Goal: Task Accomplishment & Management: Complete application form

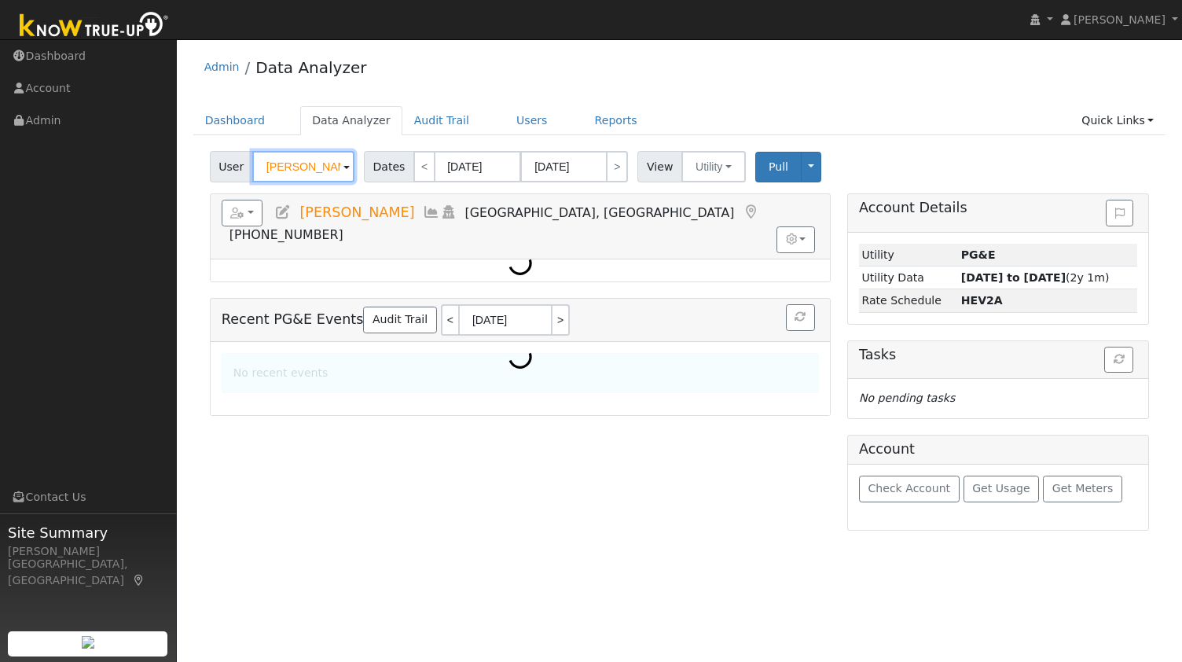
click at [286, 160] on input "Jeanette Santiago" at bounding box center [303, 166] width 102 height 31
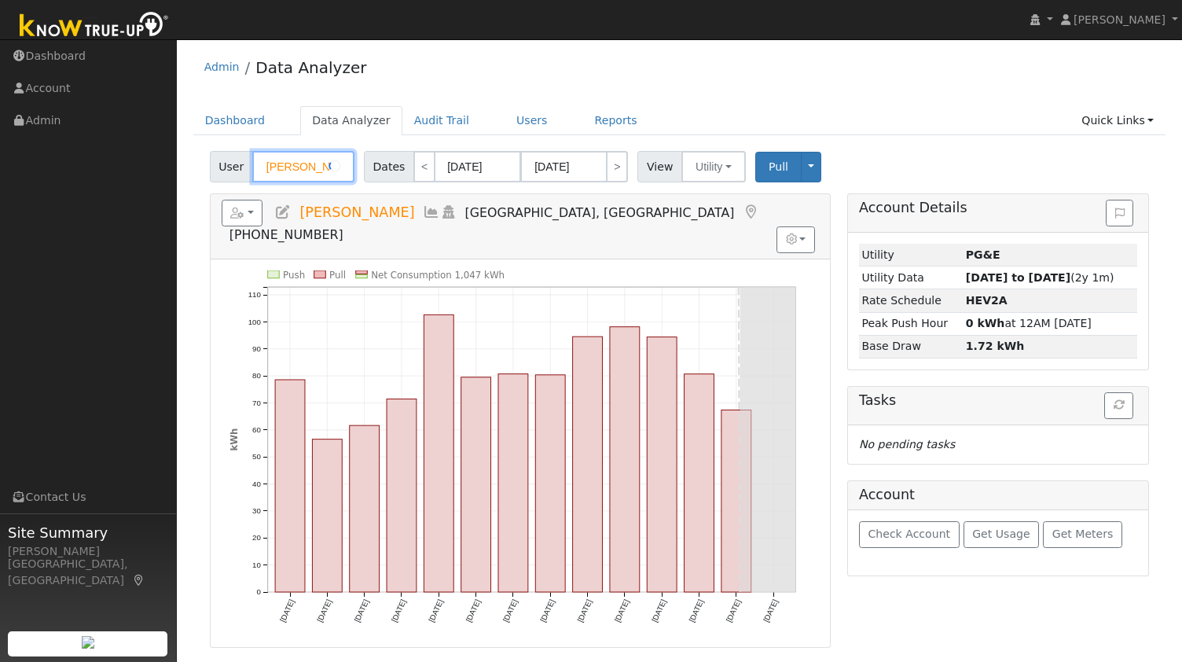
click at [286, 160] on input "Jeanette Santiago" at bounding box center [303, 166] width 102 height 31
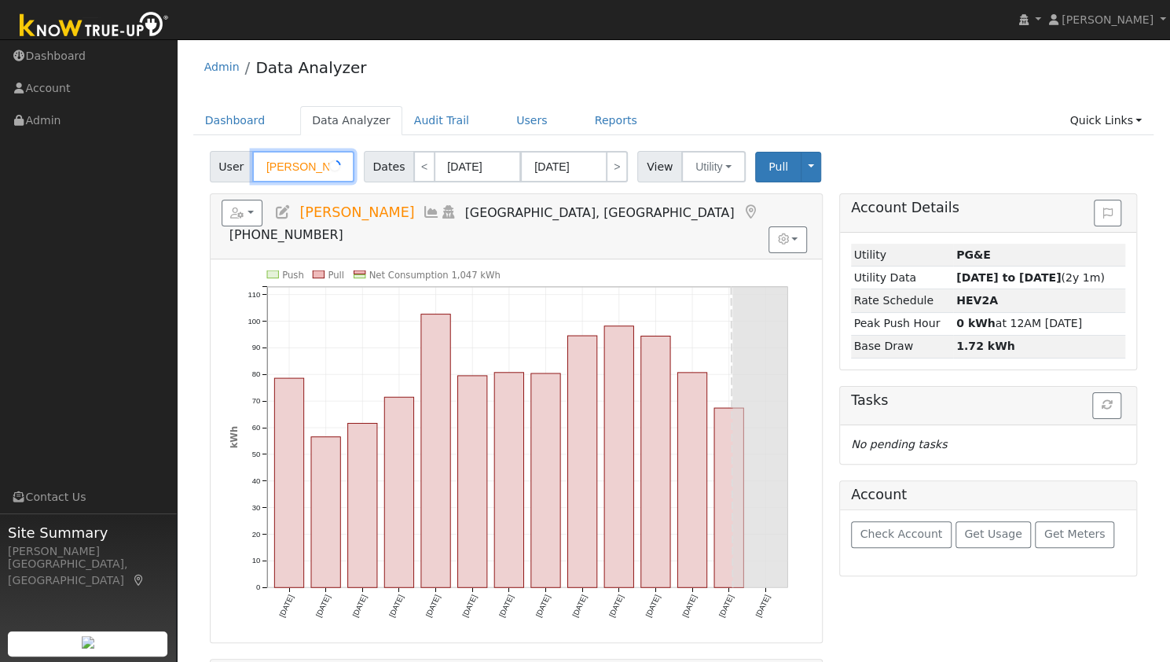
paste input "Vince H"
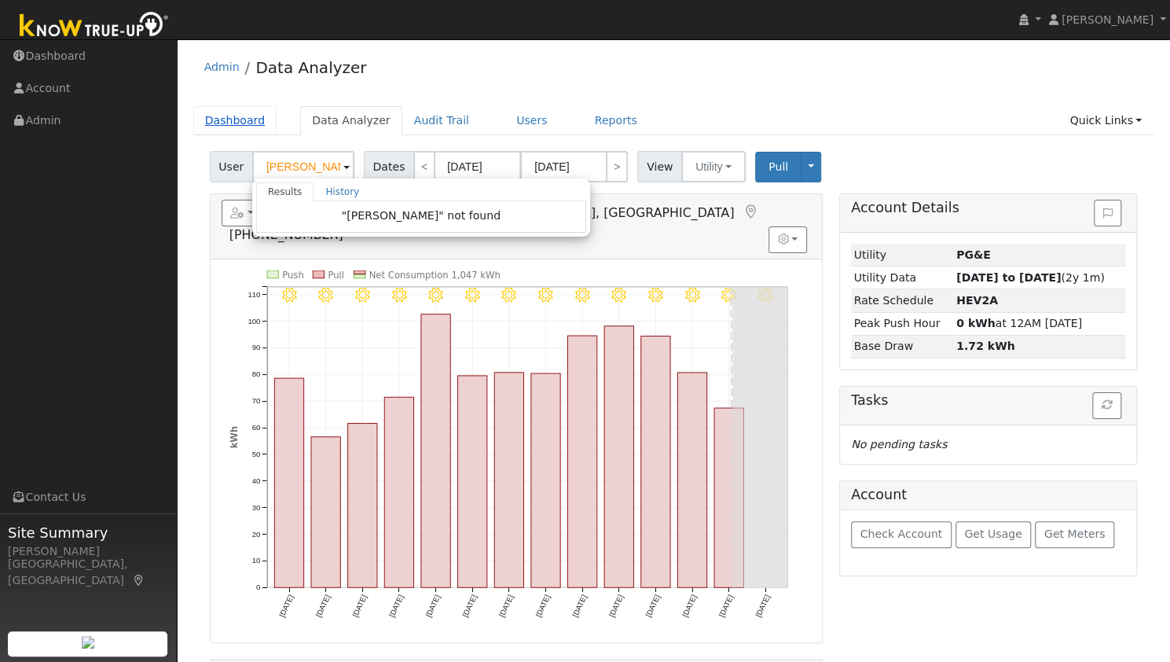
click at [220, 122] on link "Dashboard" at bounding box center [235, 120] width 84 height 29
type input "Jeanette Santiago"
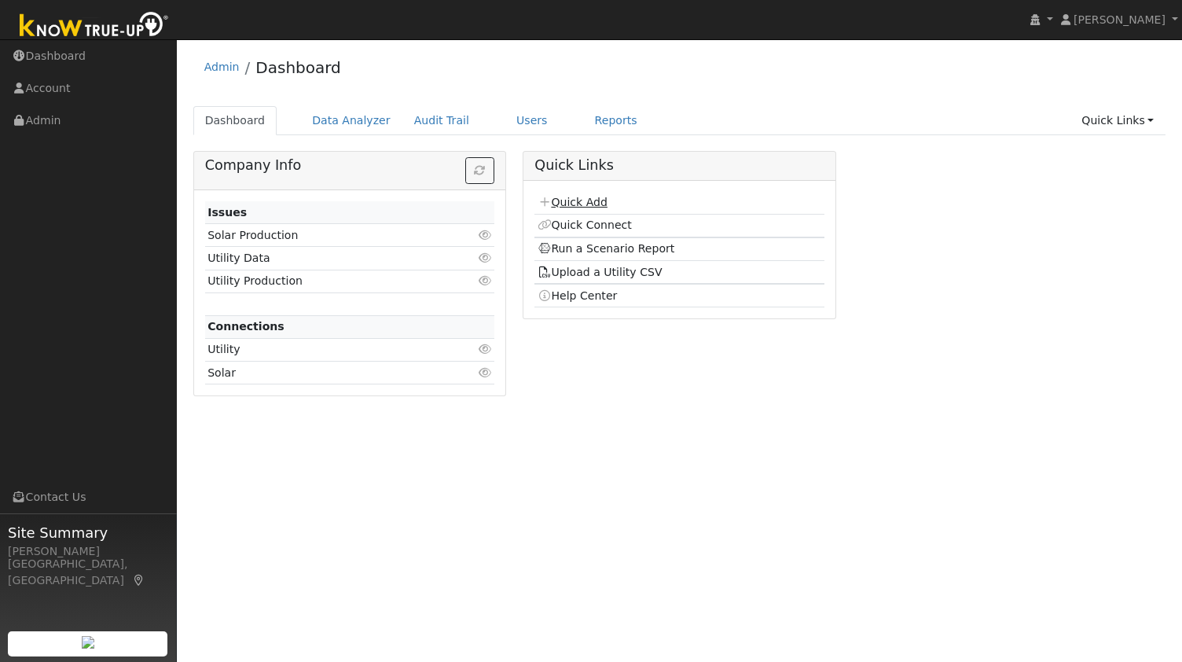
click at [583, 201] on link "Quick Add" at bounding box center [573, 202] width 70 height 13
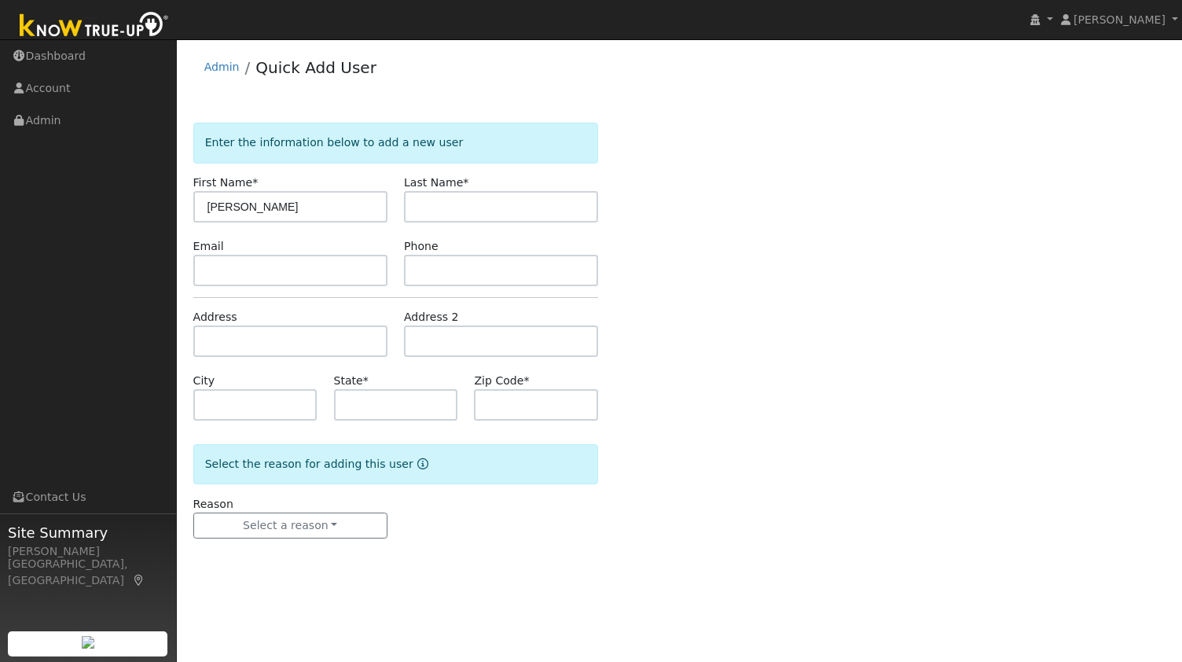
type input "[PERSON_NAME]"
paste input "Ho"
type input "Ho"
click at [444, 274] on input "text" at bounding box center [501, 270] width 194 height 31
paste input "415-425-8966"
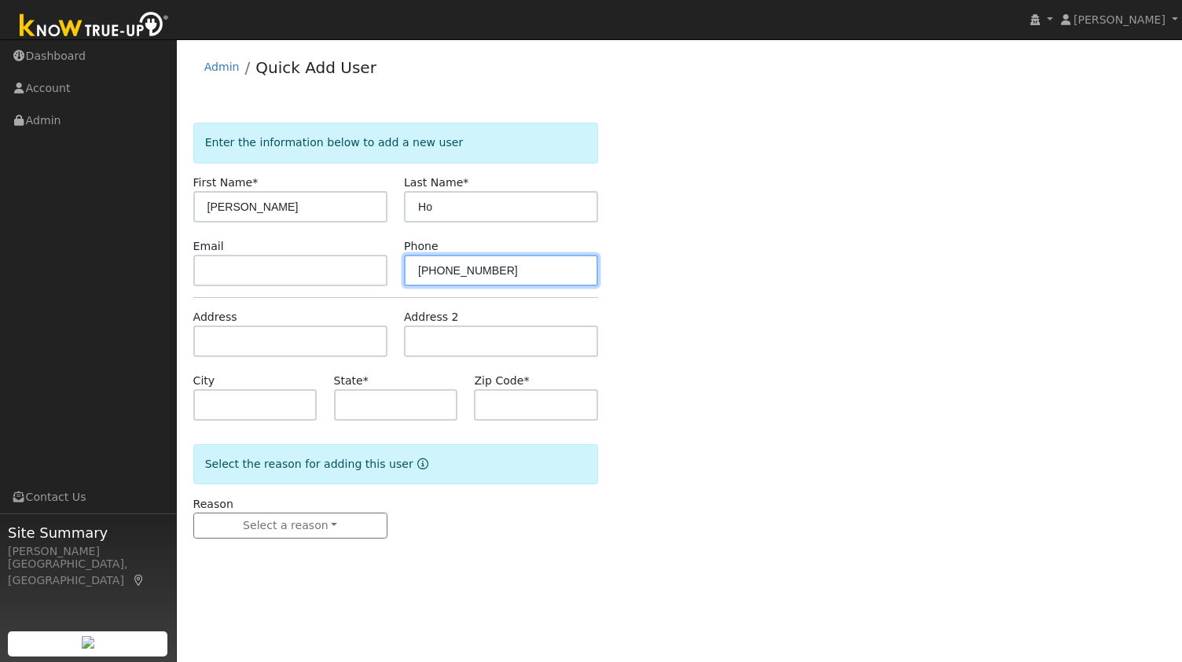
type input "415-425-8966"
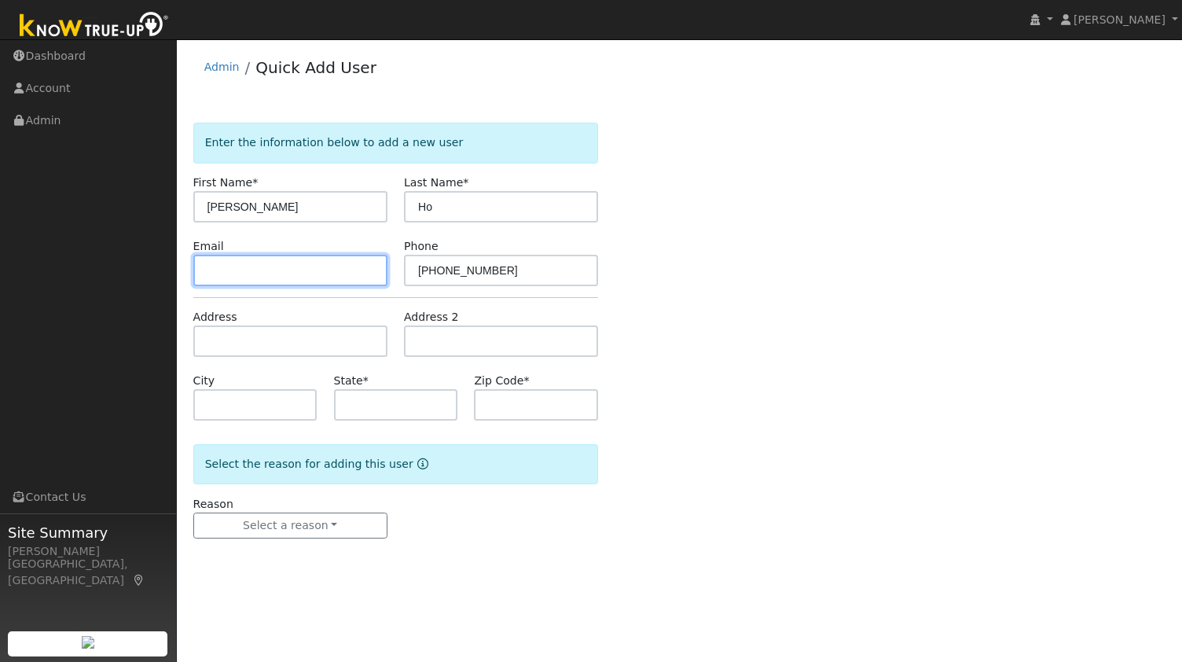
click at [310, 281] on input "text" at bounding box center [290, 270] width 194 height 31
paste input "vw016@hotmail.com"
type input "vw016@hotmail.com"
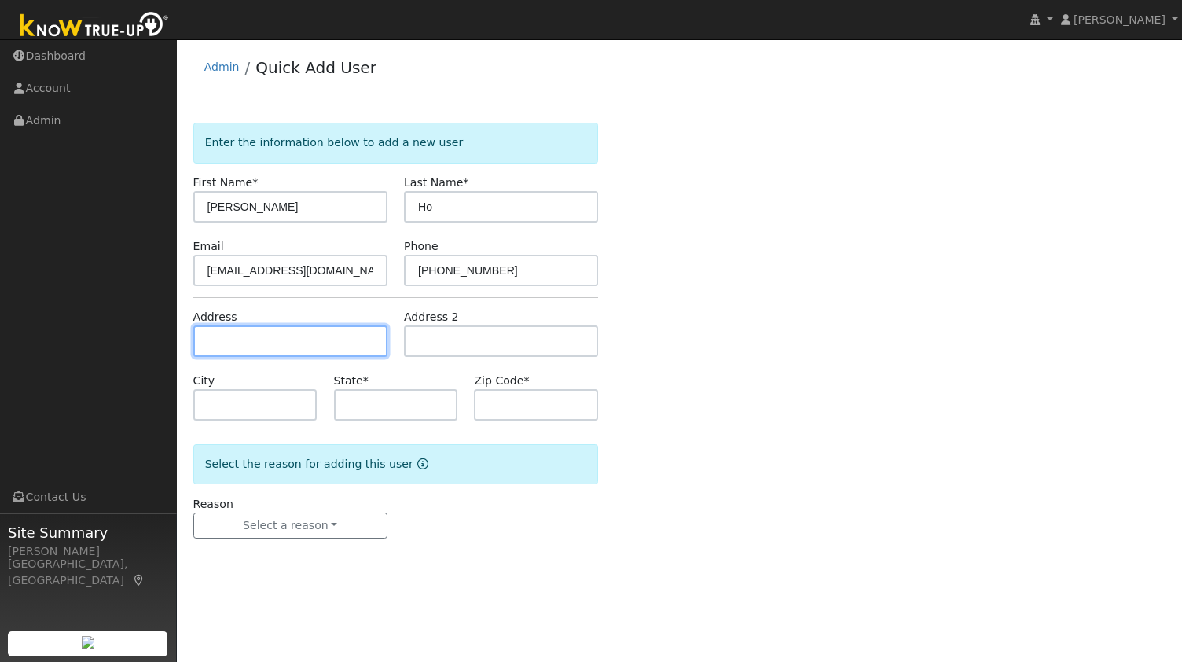
click at [283, 341] on input "text" at bounding box center [290, 340] width 194 height 31
paste input "202 Ivywood Dr, Walnut Creek, CA 94598, USA"
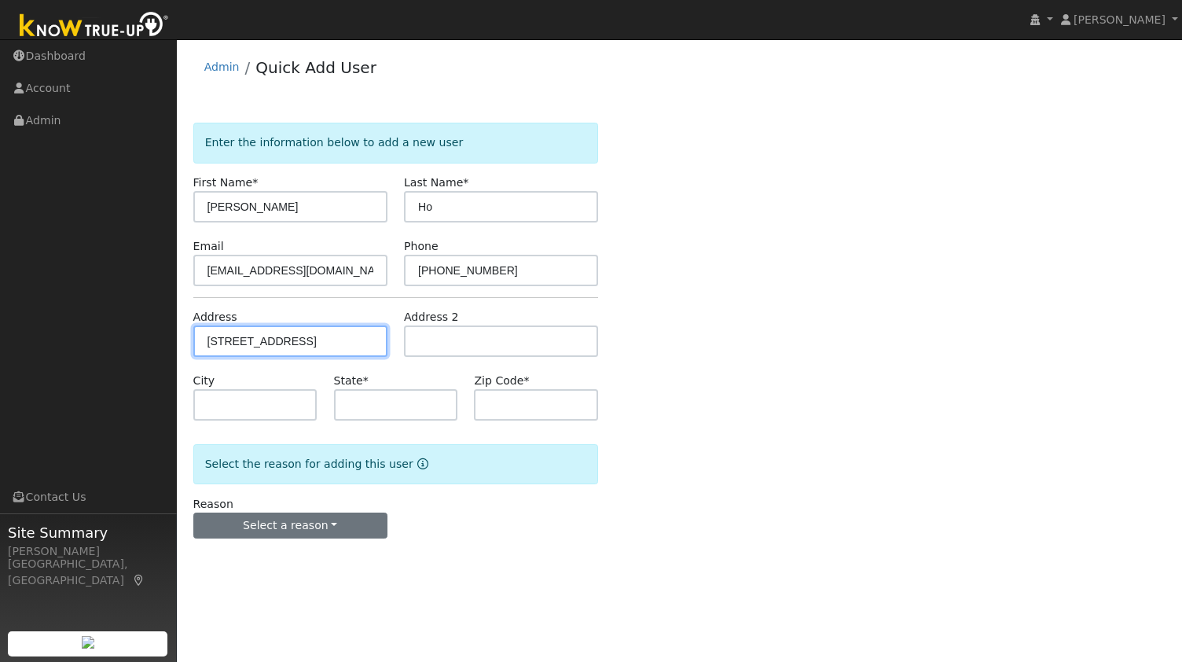
type input "202 Ivywood Drive"
type input "Walnut Creek"
type input "CA"
type input "94598"
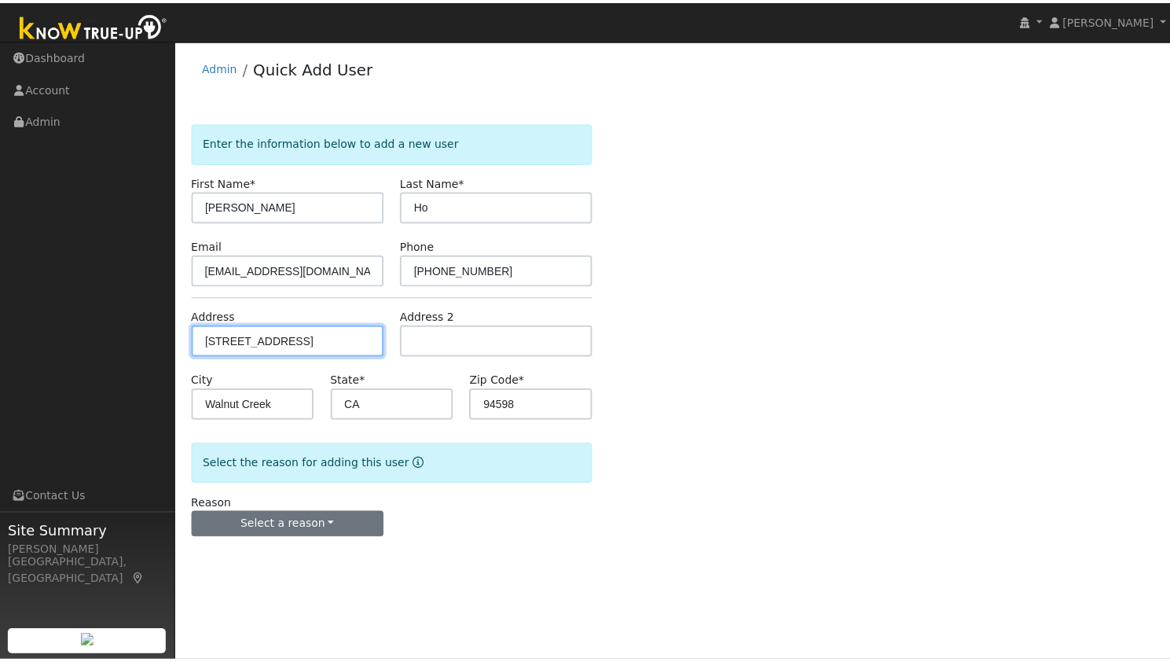
scroll to position [0, 0]
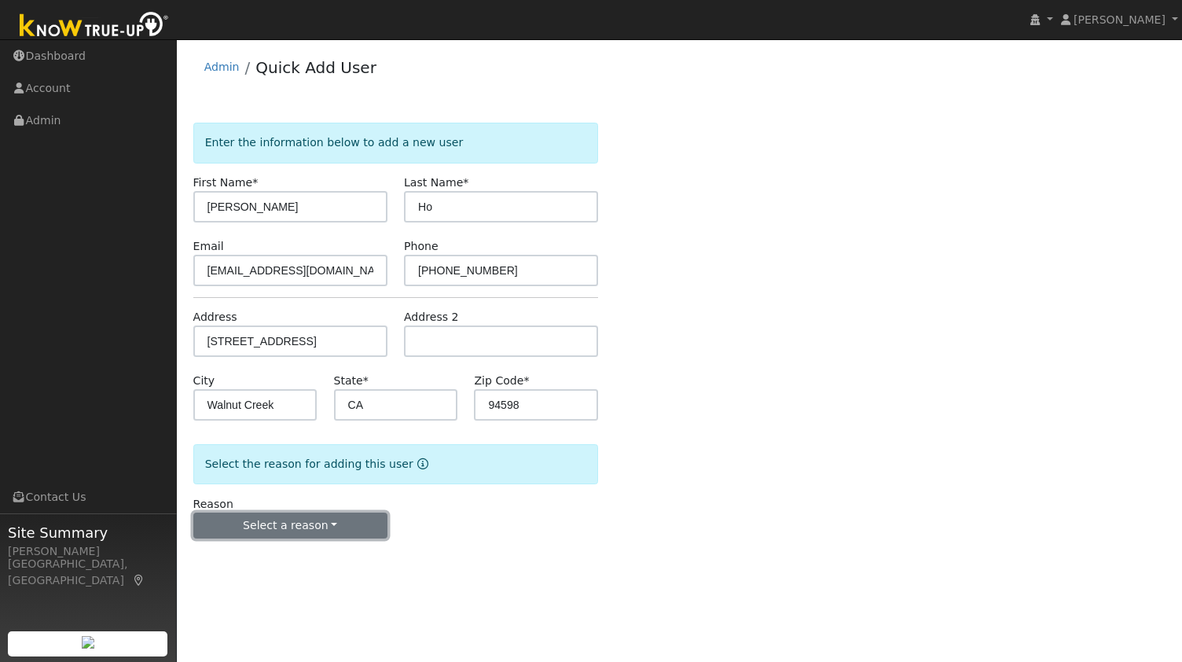
click at [250, 524] on button "Select a reason" at bounding box center [290, 525] width 194 height 27
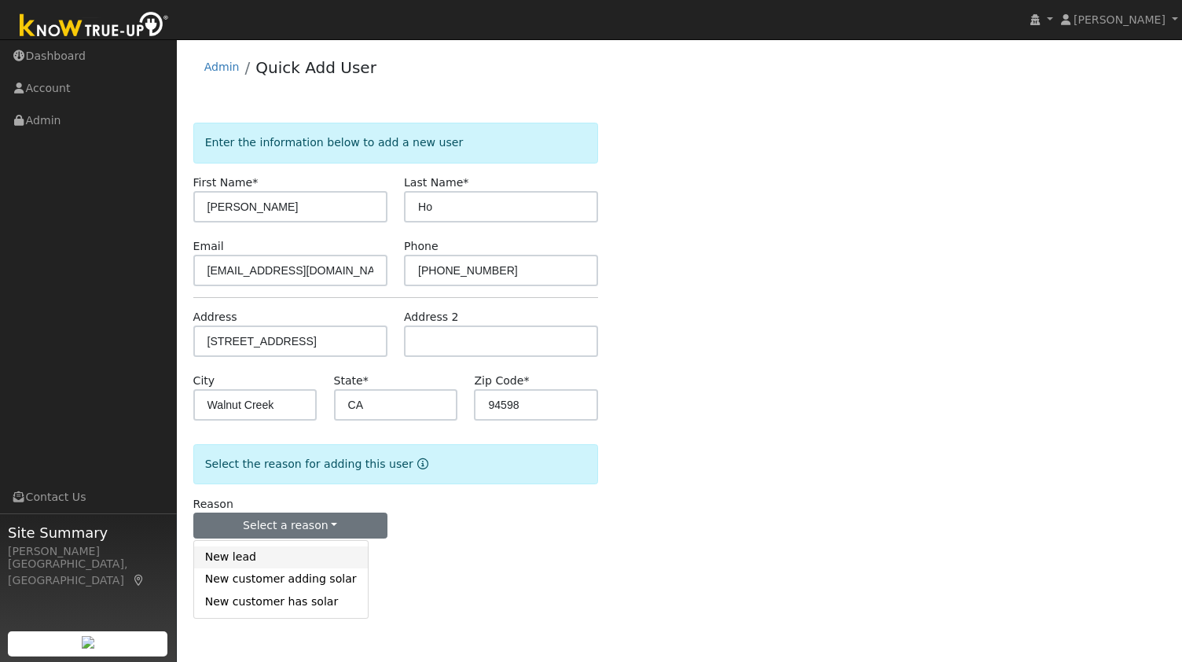
click at [253, 551] on link "New lead" at bounding box center [281, 557] width 174 height 22
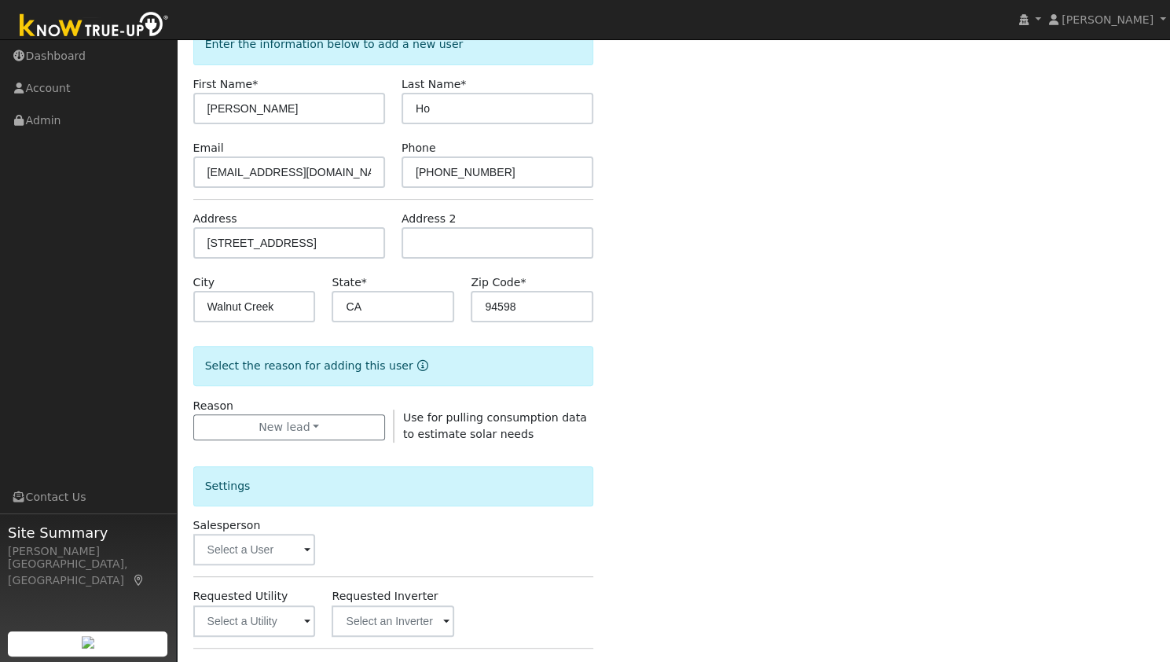
scroll to position [236, 0]
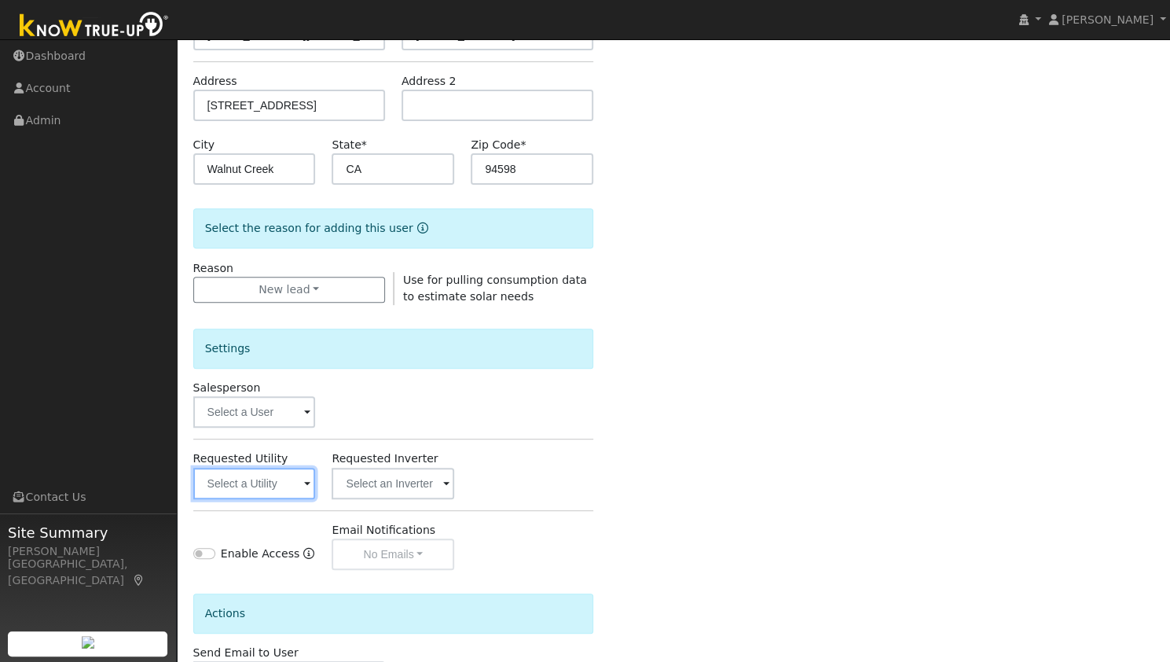
click at [263, 494] on input "text" at bounding box center [254, 483] width 123 height 31
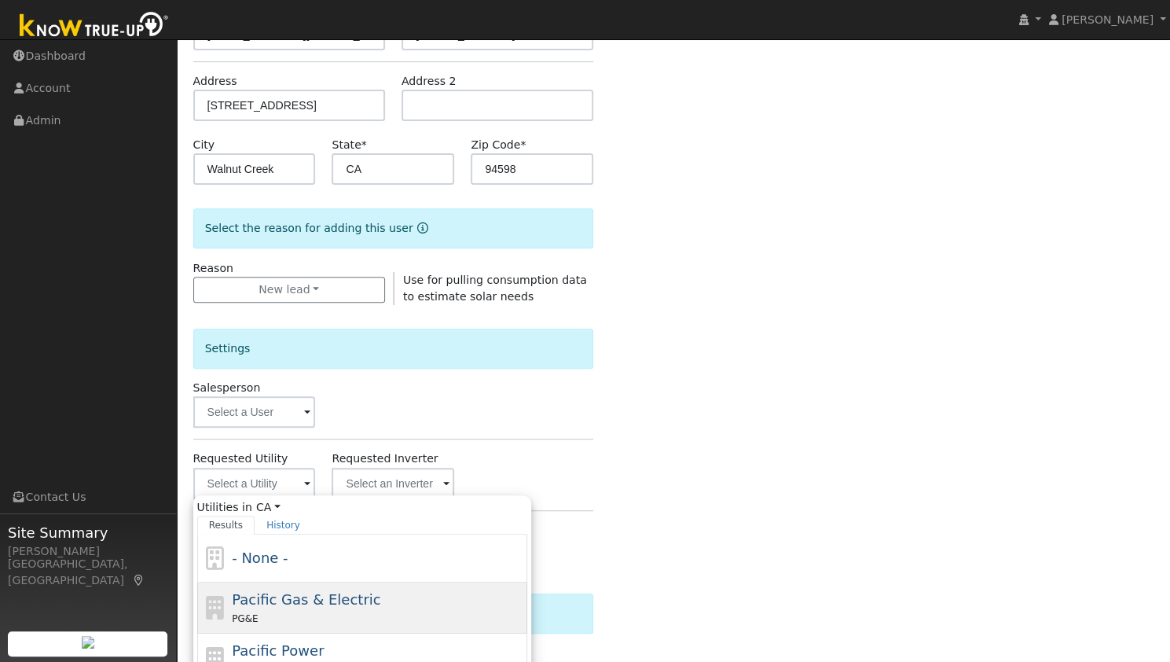
click at [278, 595] on span "Pacific Gas & Electric" at bounding box center [306, 599] width 149 height 17
type input "Pacific Gas & Electric"
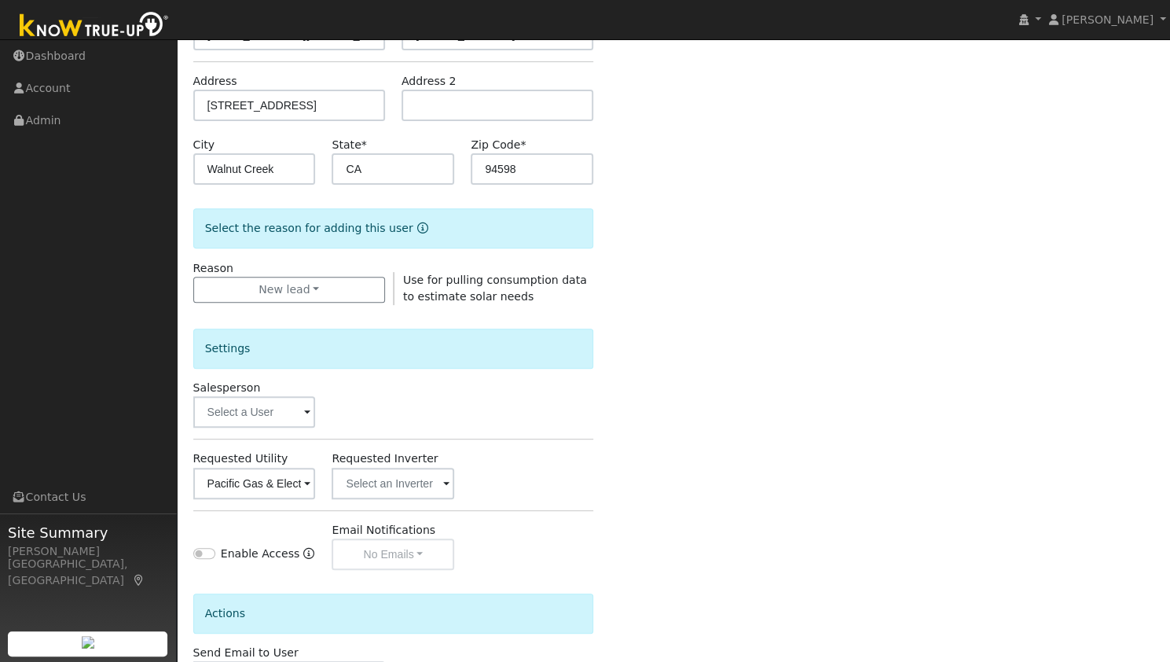
scroll to position [354, 0]
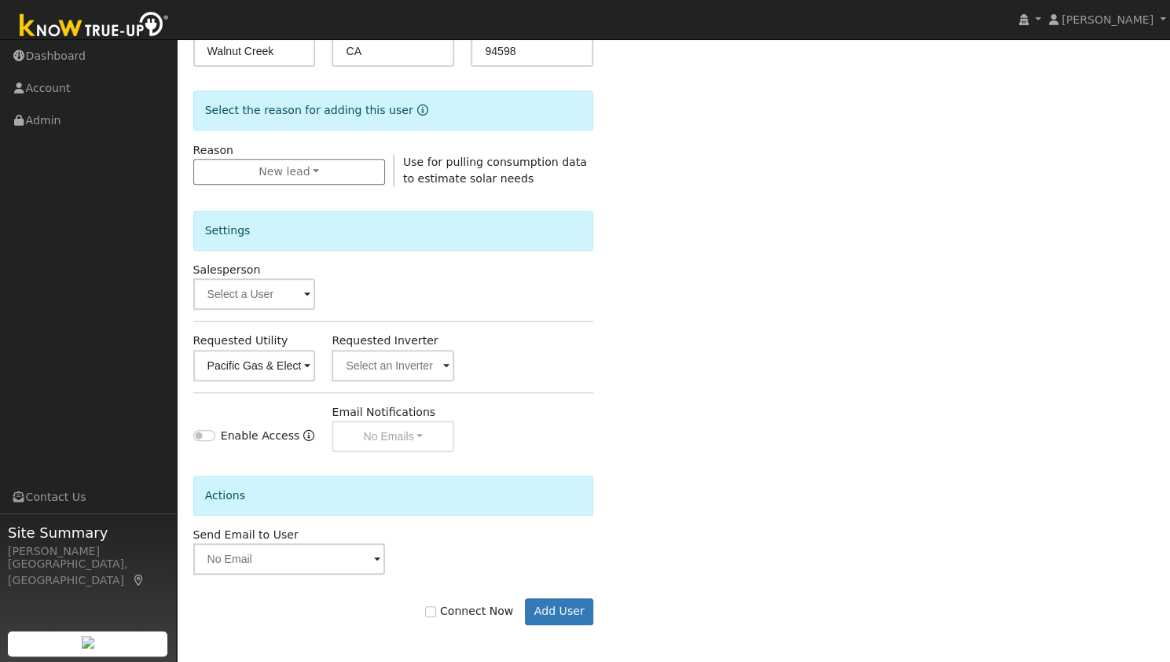
click at [459, 604] on label "Connect Now" at bounding box center [469, 611] width 88 height 17
click at [436, 606] on input "Connect Now" at bounding box center [430, 611] width 11 height 11
checkbox input "true"
click at [555, 607] on button "Add User" at bounding box center [559, 611] width 68 height 27
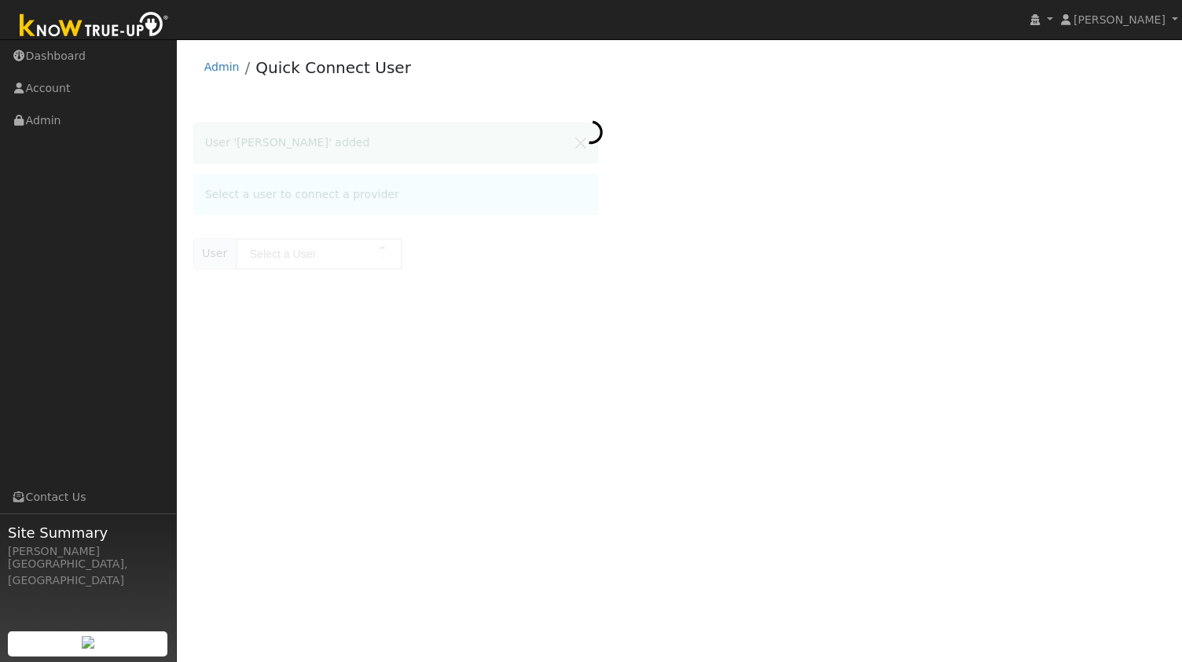
type input "[PERSON_NAME]"
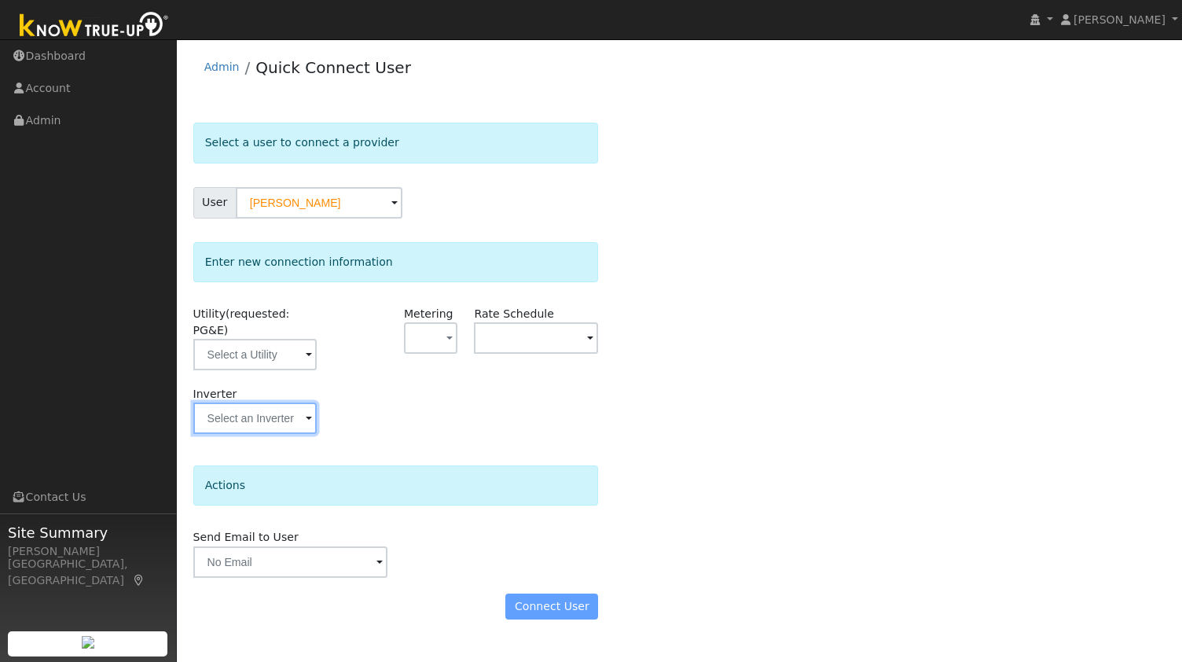
click at [244, 370] on input "text" at bounding box center [255, 354] width 124 height 31
click at [256, 339] on input "text" at bounding box center [255, 354] width 124 height 31
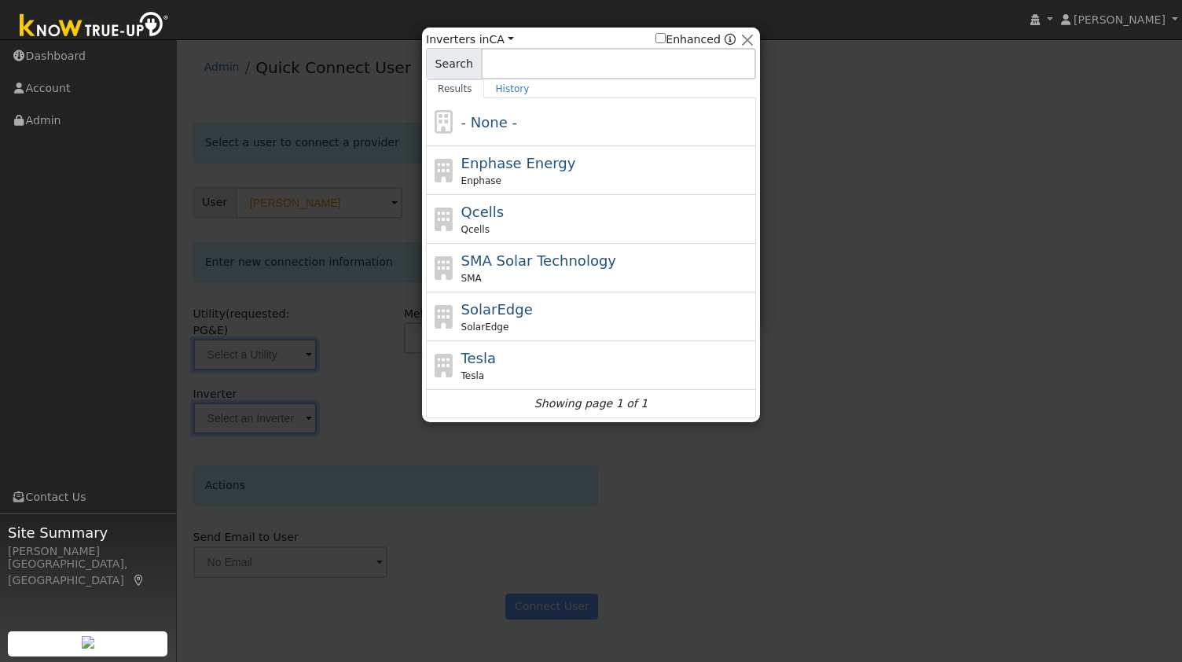
click at [349, 439] on div at bounding box center [591, 331] width 1182 height 662
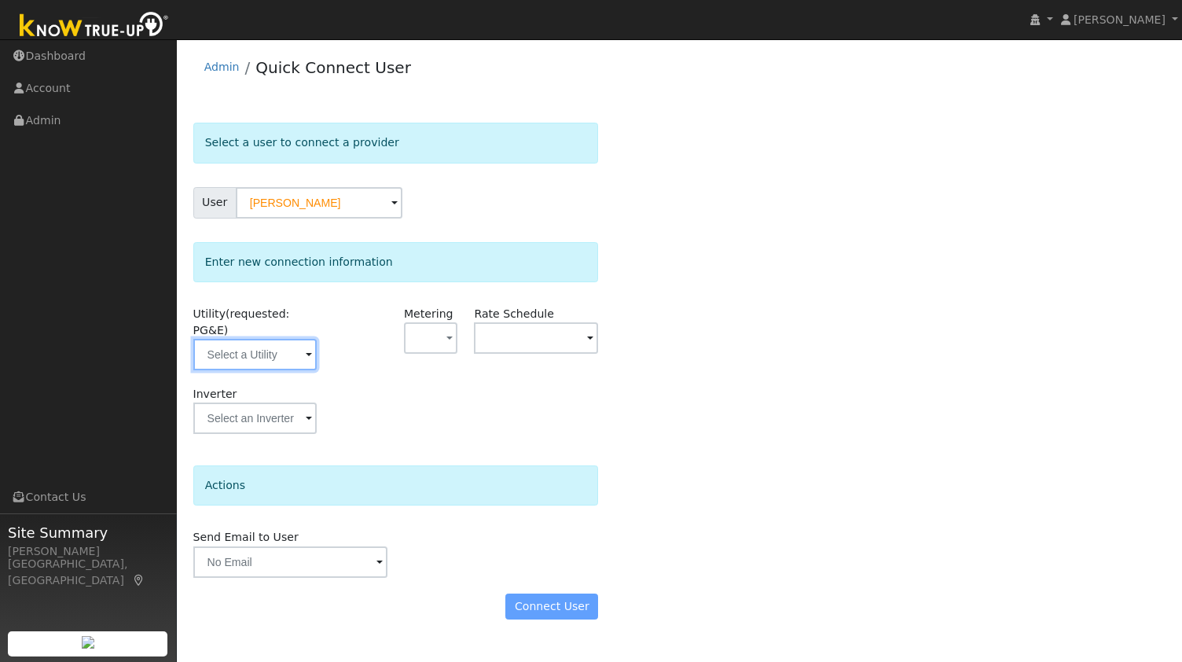
click at [275, 341] on input "text" at bounding box center [255, 354] width 124 height 31
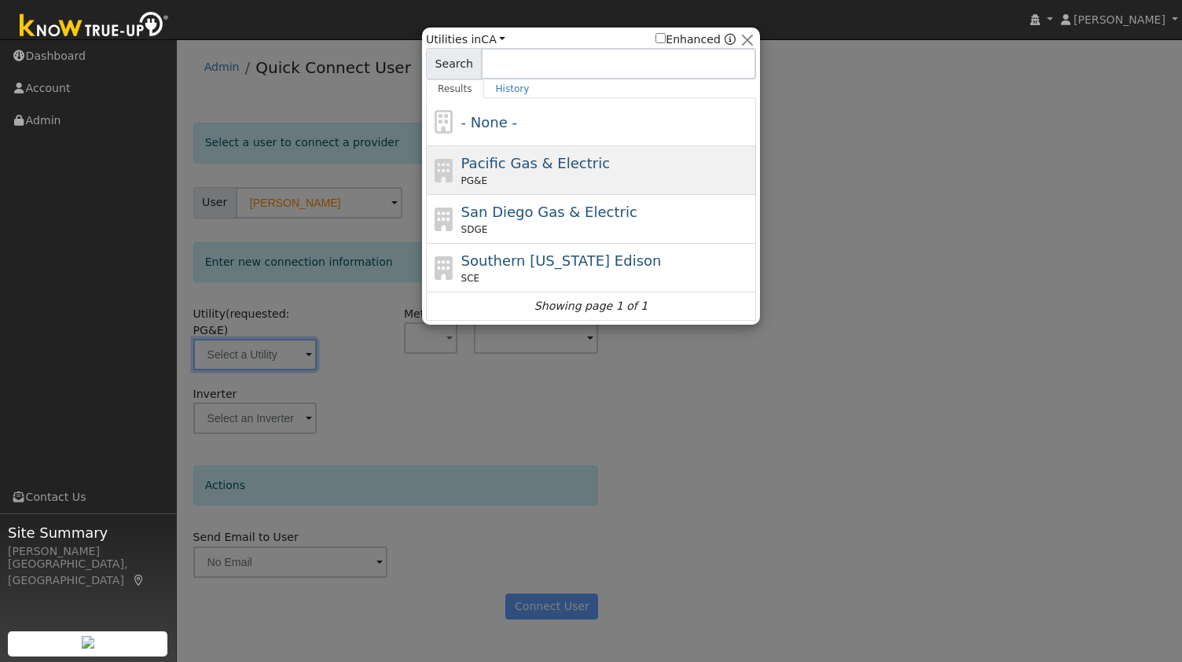
click at [517, 172] on div "Pacific Gas & Electric PG&E" at bounding box center [607, 169] width 292 height 35
type input "PG&E"
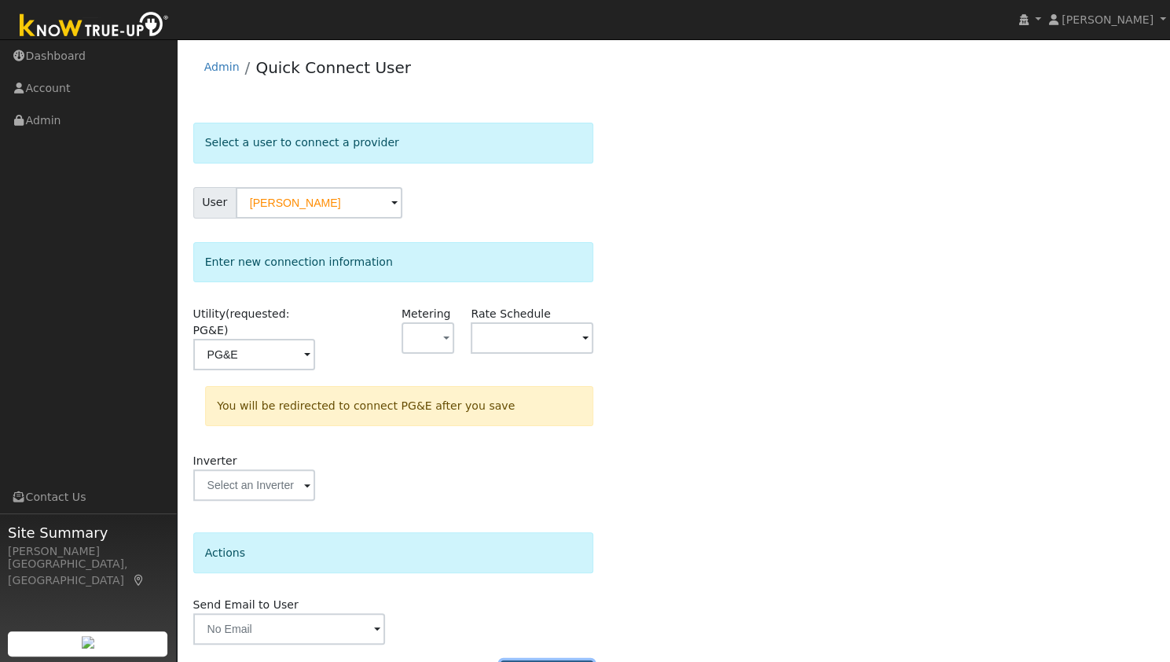
click at [550, 660] on button "Connect User" at bounding box center [547, 673] width 93 height 27
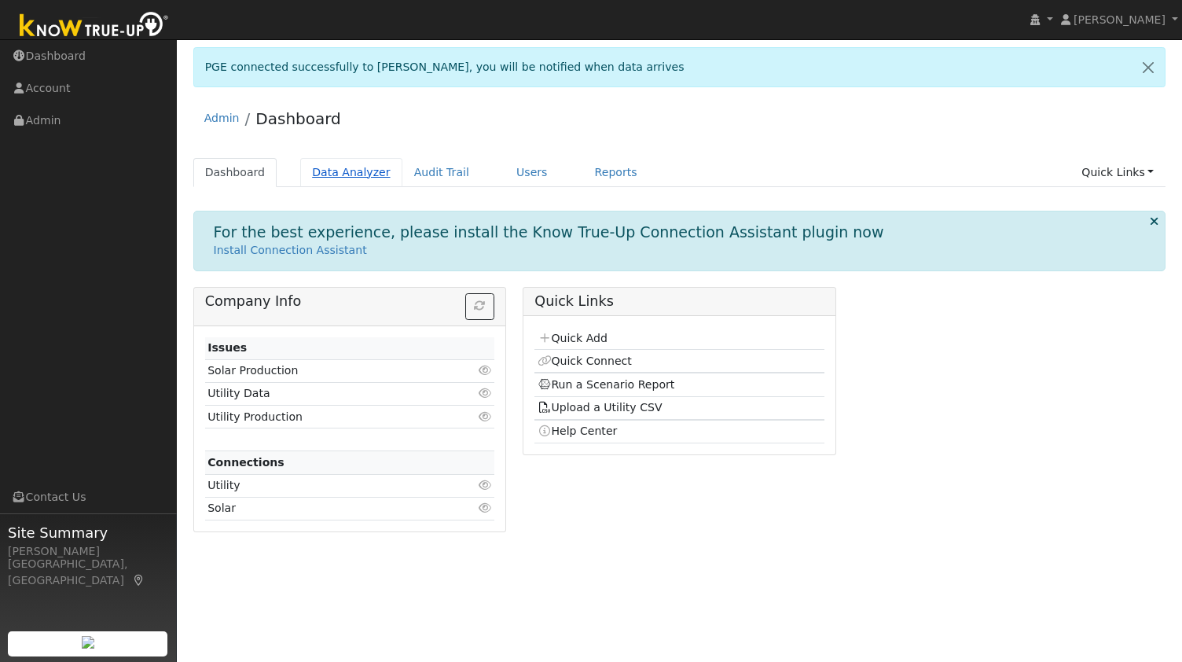
click at [357, 183] on link "Data Analyzer" at bounding box center [351, 172] width 102 height 29
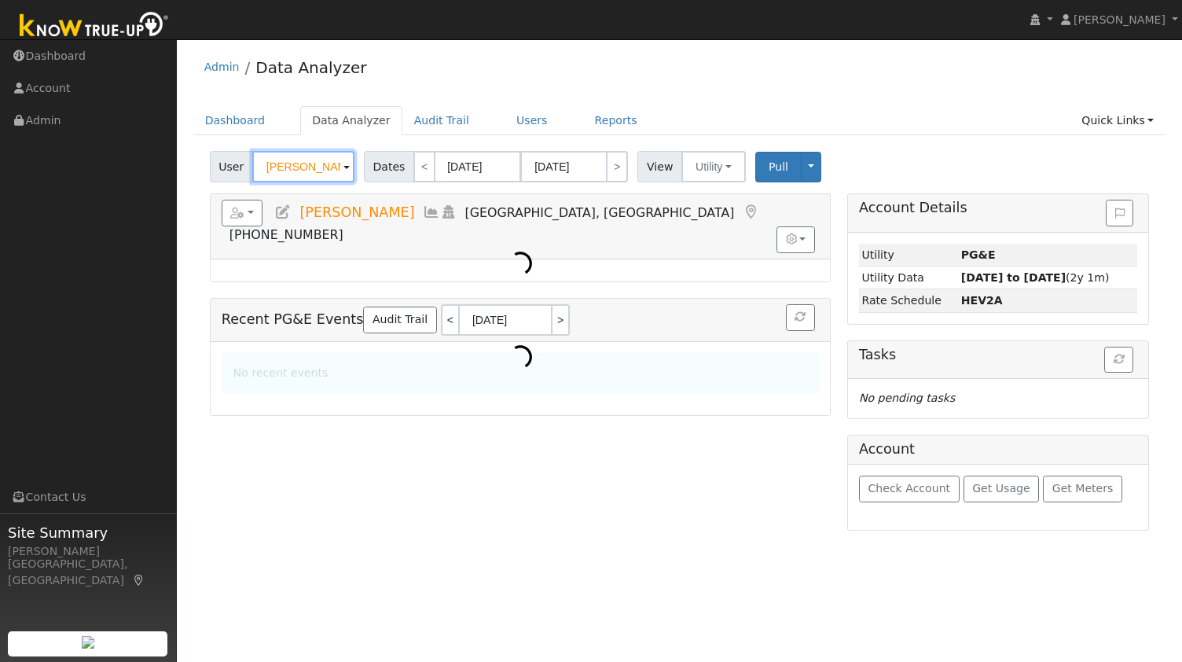
click at [307, 171] on input "[PERSON_NAME]" at bounding box center [303, 166] width 102 height 31
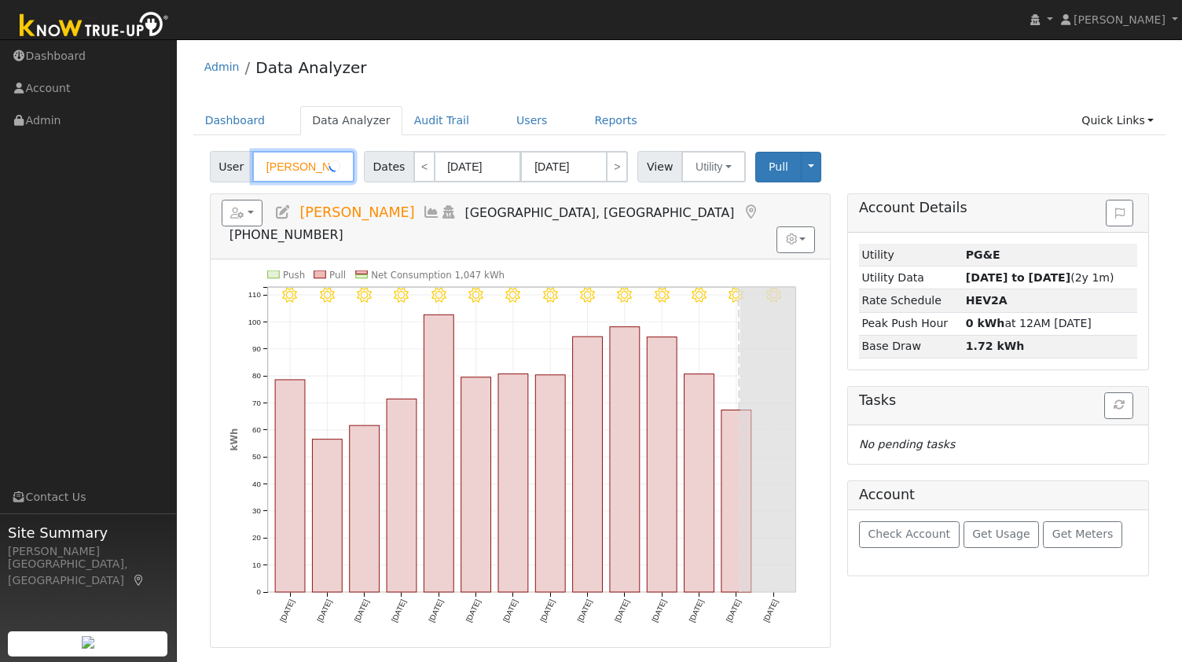
click at [307, 171] on input "[PERSON_NAME]" at bounding box center [303, 166] width 102 height 31
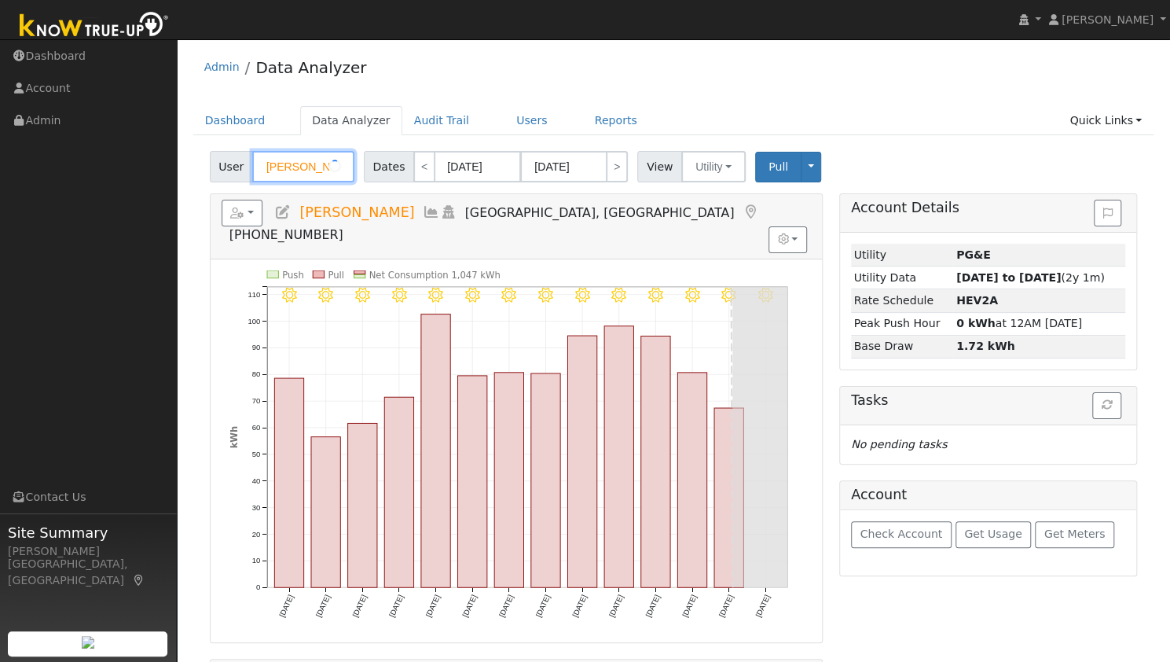
click at [307, 171] on input "[PERSON_NAME]" at bounding box center [303, 166] width 102 height 31
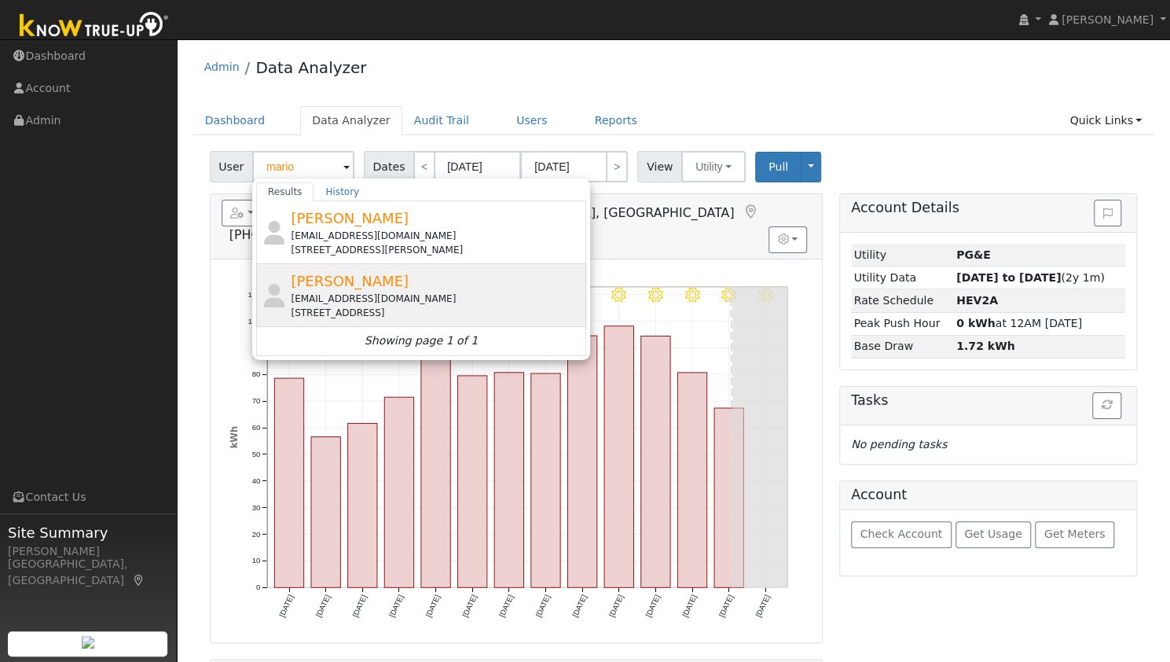
click at [384, 287] on div "[PERSON_NAME] [EMAIL_ADDRESS][DOMAIN_NAME] [STREET_ADDRESS]" at bounding box center [437, 295] width 292 height 50
type input "[PERSON_NAME]"
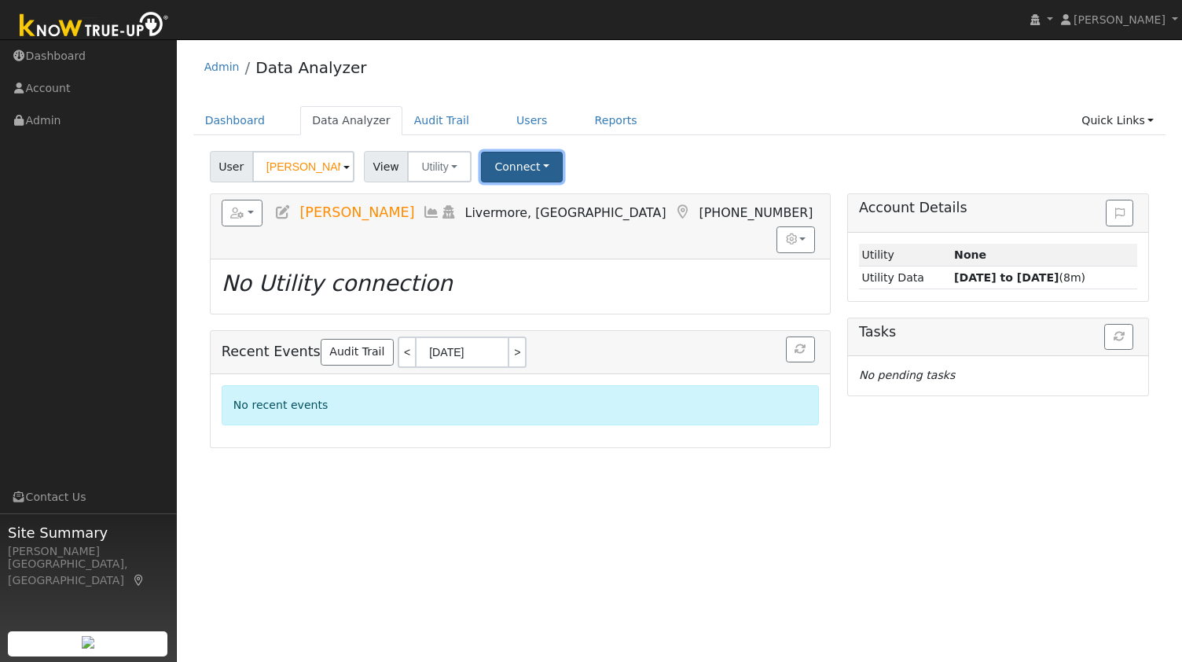
click at [508, 164] on button "Connect" at bounding box center [522, 167] width 82 height 31
click at [673, 161] on div "User [PERSON_NAME] Account Default Account Default Account [STREET_ADDRESS] Pri…" at bounding box center [680, 163] width 946 height 37
click at [508, 167] on button "Connect" at bounding box center [522, 167] width 82 height 31
click at [518, 201] on link "Select a Provider" at bounding box center [543, 201] width 123 height 22
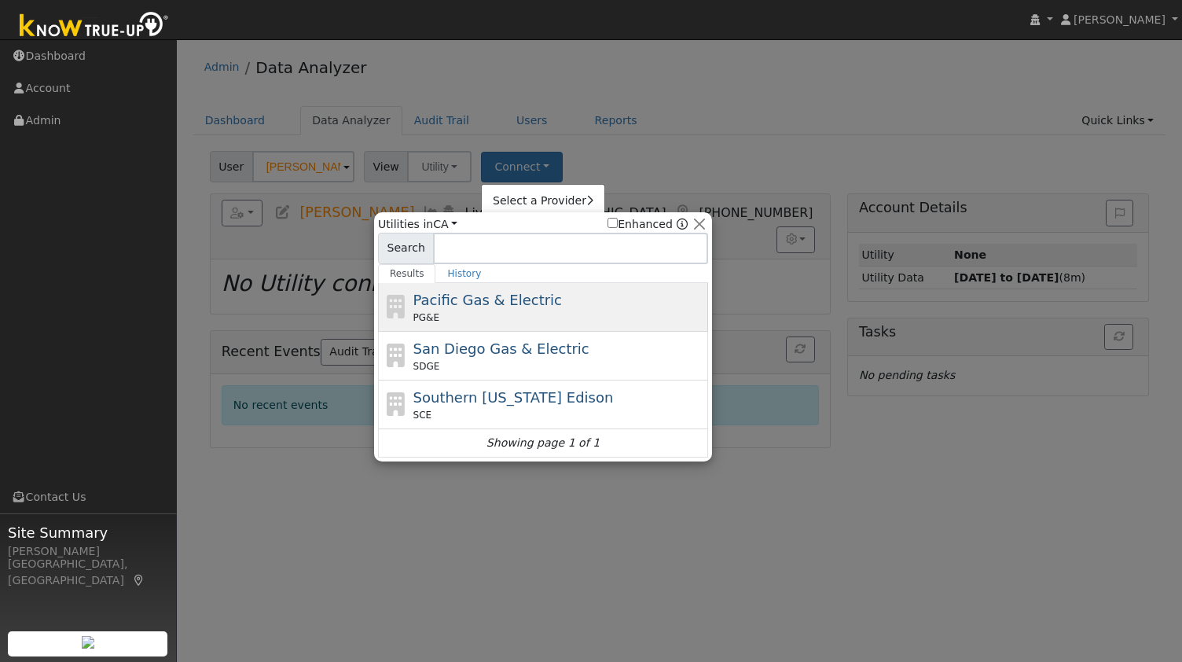
click at [508, 303] on span "Pacific Gas & Electric" at bounding box center [487, 300] width 149 height 17
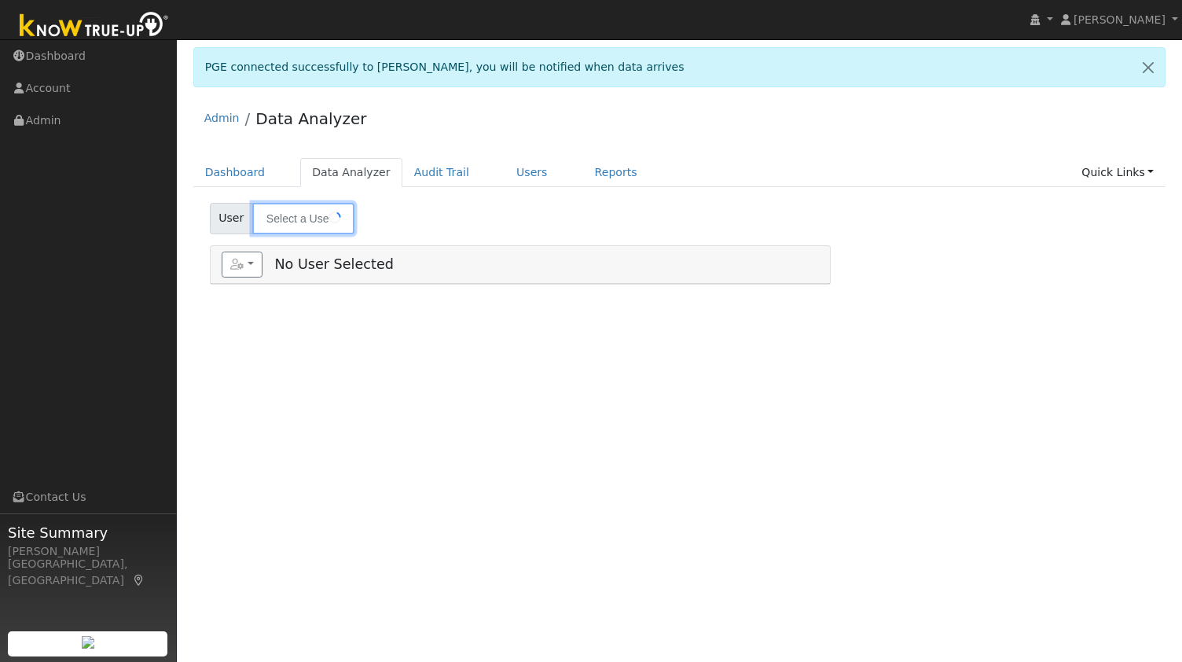
type input "[PERSON_NAME]"
